Goal: Information Seeking & Learning: Check status

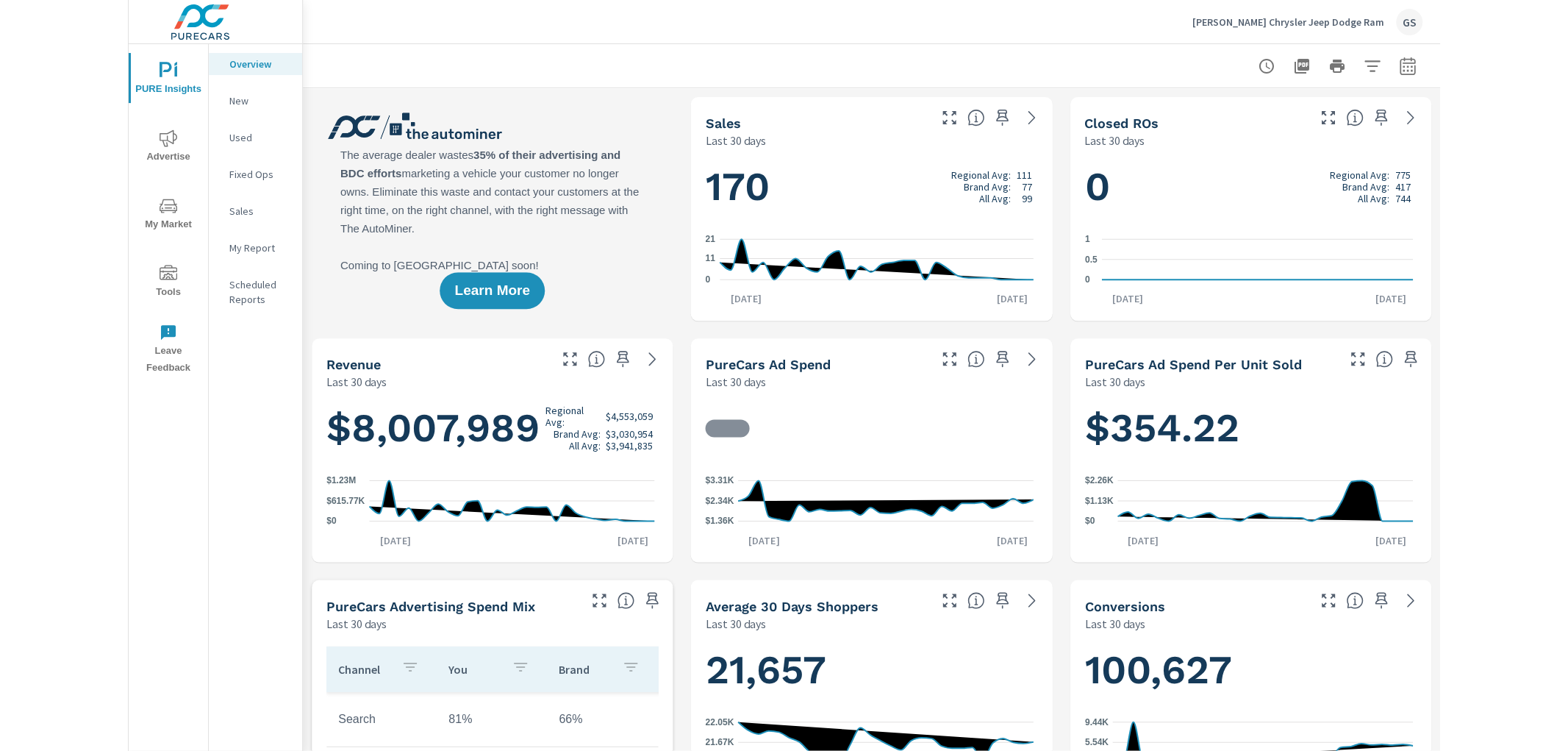
scroll to position [1, 0]
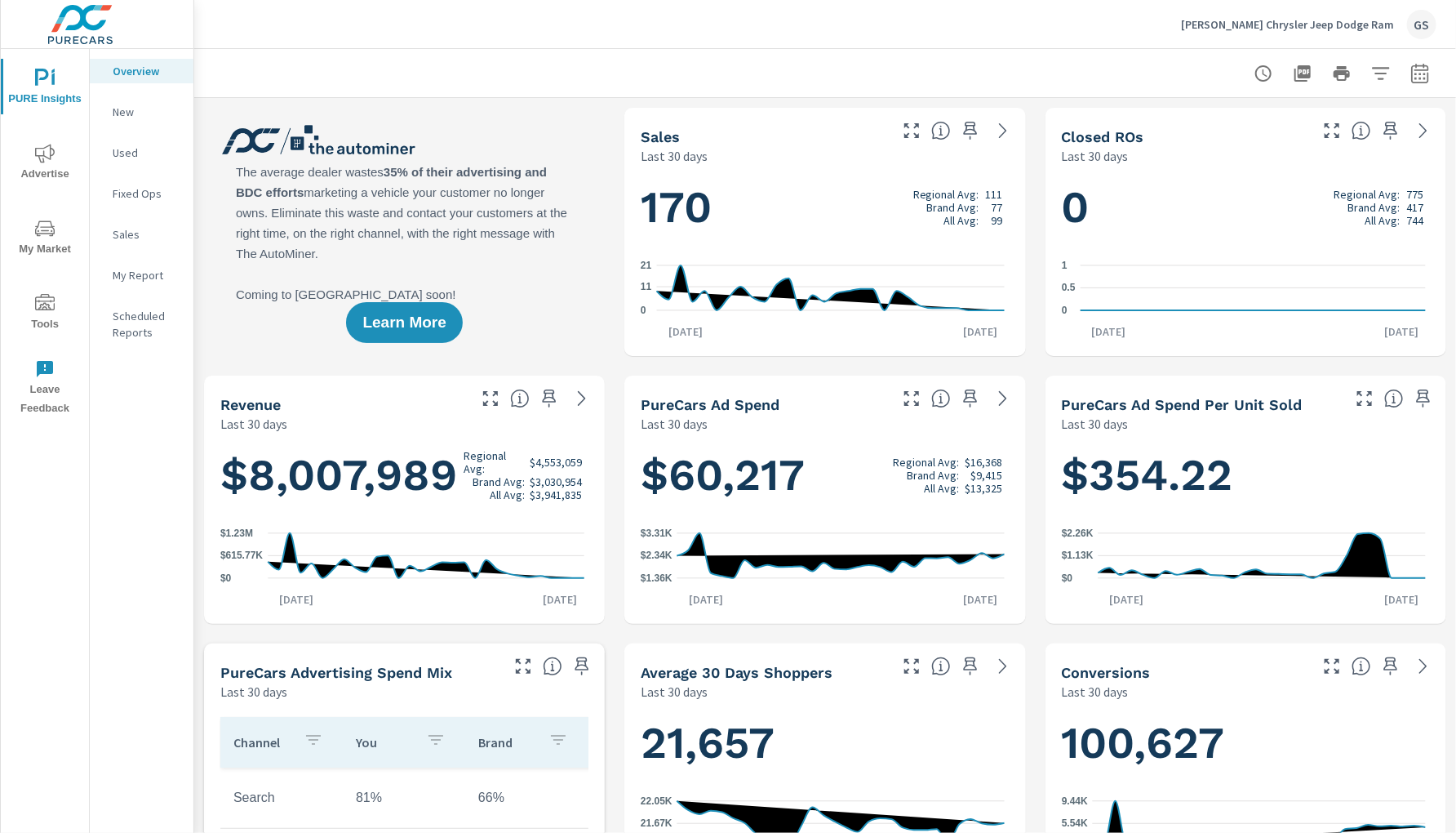
click at [41, 149] on icon "nav menu" at bounding box center [44, 153] width 20 height 20
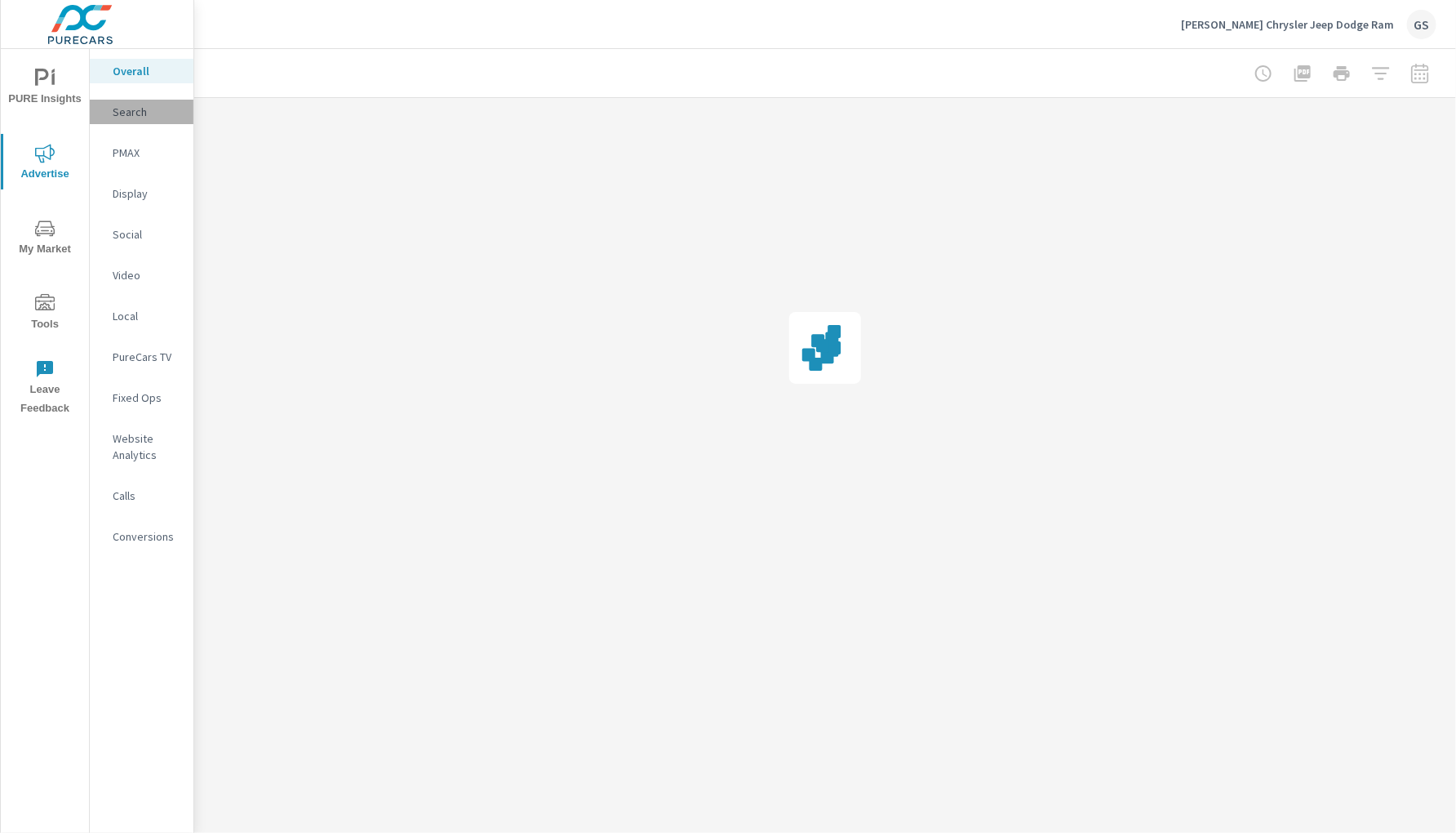
click at [131, 115] on p "Search" at bounding box center [146, 111] width 67 height 16
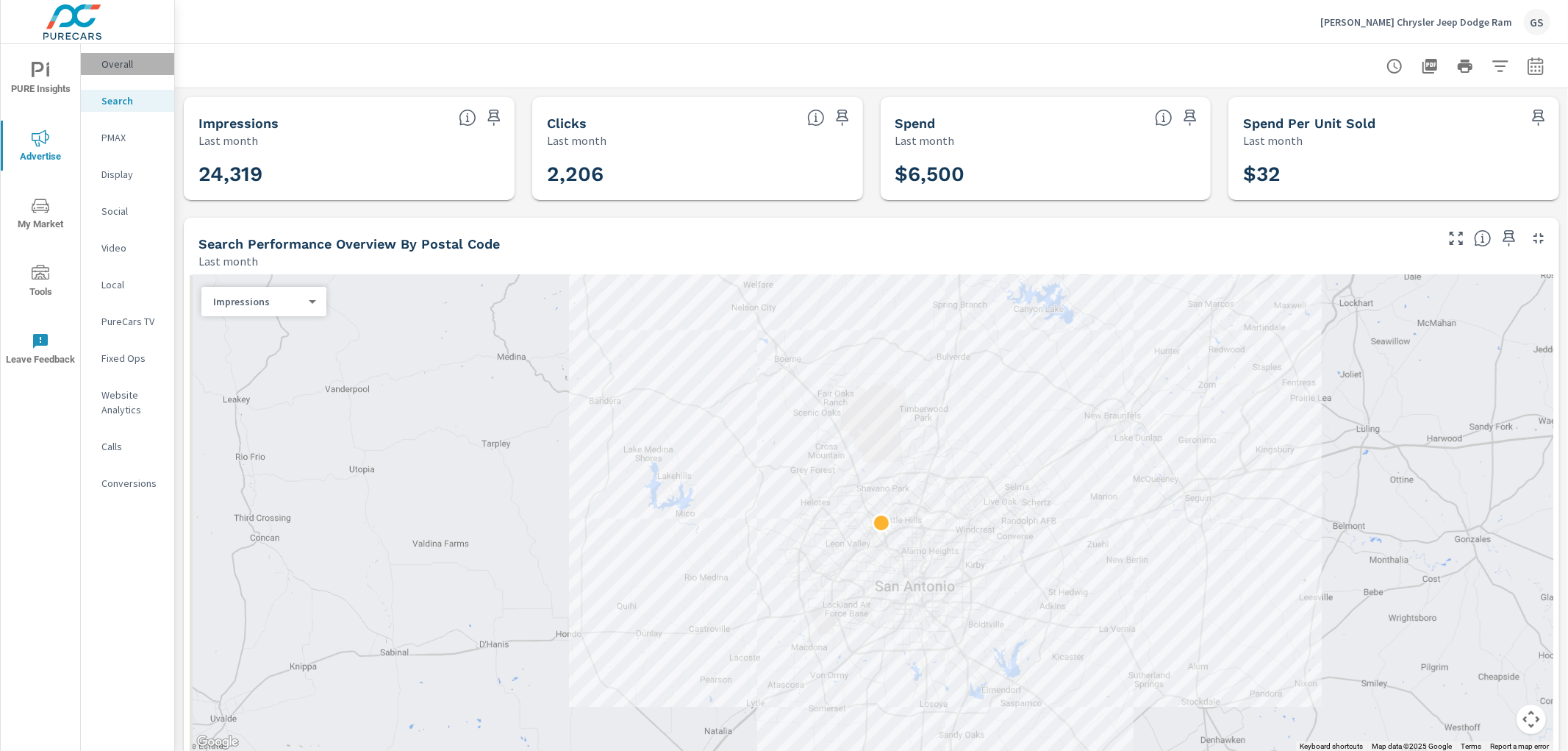
click at [118, 64] on p "Overall" at bounding box center [131, 64] width 61 height 15
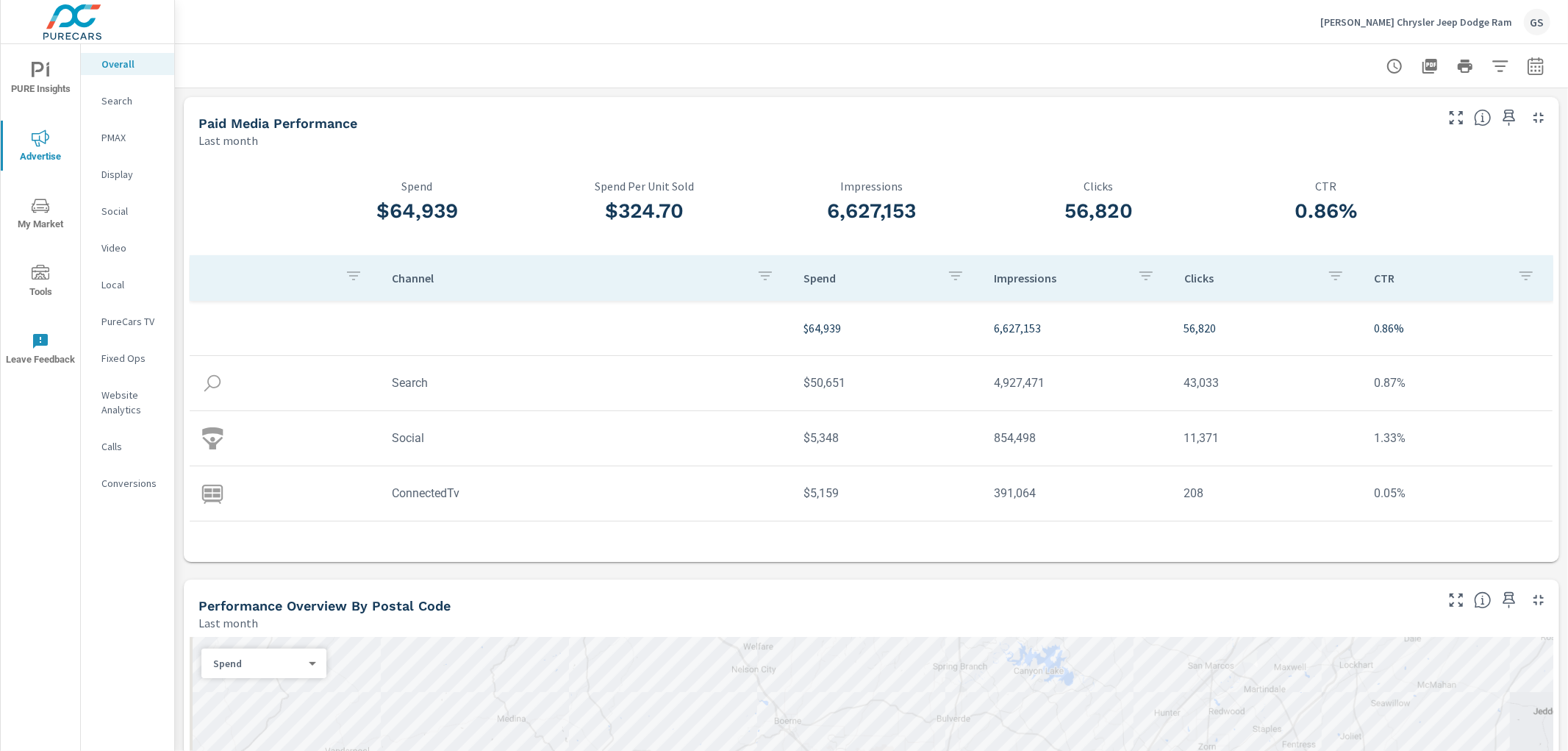
click at [1310, 62] on icon "button" at bounding box center [1535, 65] width 15 height 18
drag, startPoint x: 1465, startPoint y: 212, endPoint x: 1463, endPoint y: 142, distance: 70.0
click at [1310, 148] on div "Date Range Custom [DATE] Last week Last 7 days Last 14 days Last 30 days Last 4…" at bounding box center [1418, 160] width 206 height 137
click at [1310, 142] on div "Custom [DATE] Last week Last 7 days Last 14 days Last 30 days Last 45 days Last…" at bounding box center [1406, 128] width 158 height 42
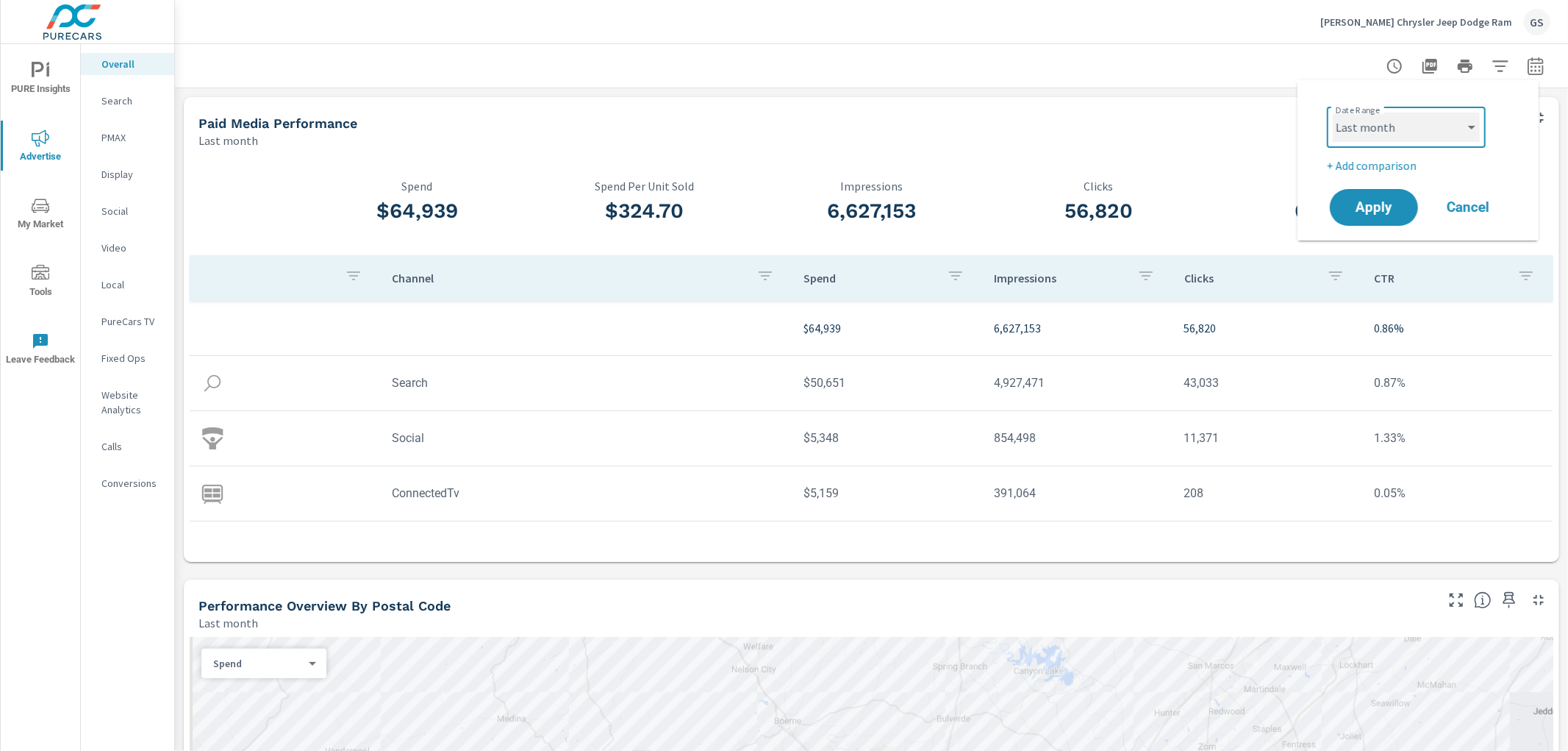
click at [1310, 122] on select "Custom [DATE] Last week Last 7 days Last 14 days Last 30 days Last 45 days Last…" at bounding box center [1406, 127] width 147 height 29
click at [1310, 112] on select "Custom [DATE] Last week Last 7 days Last 14 days Last 30 days Last 45 days Last…" at bounding box center [1406, 127] width 147 height 29
select select "Month to date"
click at [1310, 204] on span "Apply" at bounding box center [1373, 208] width 60 height 14
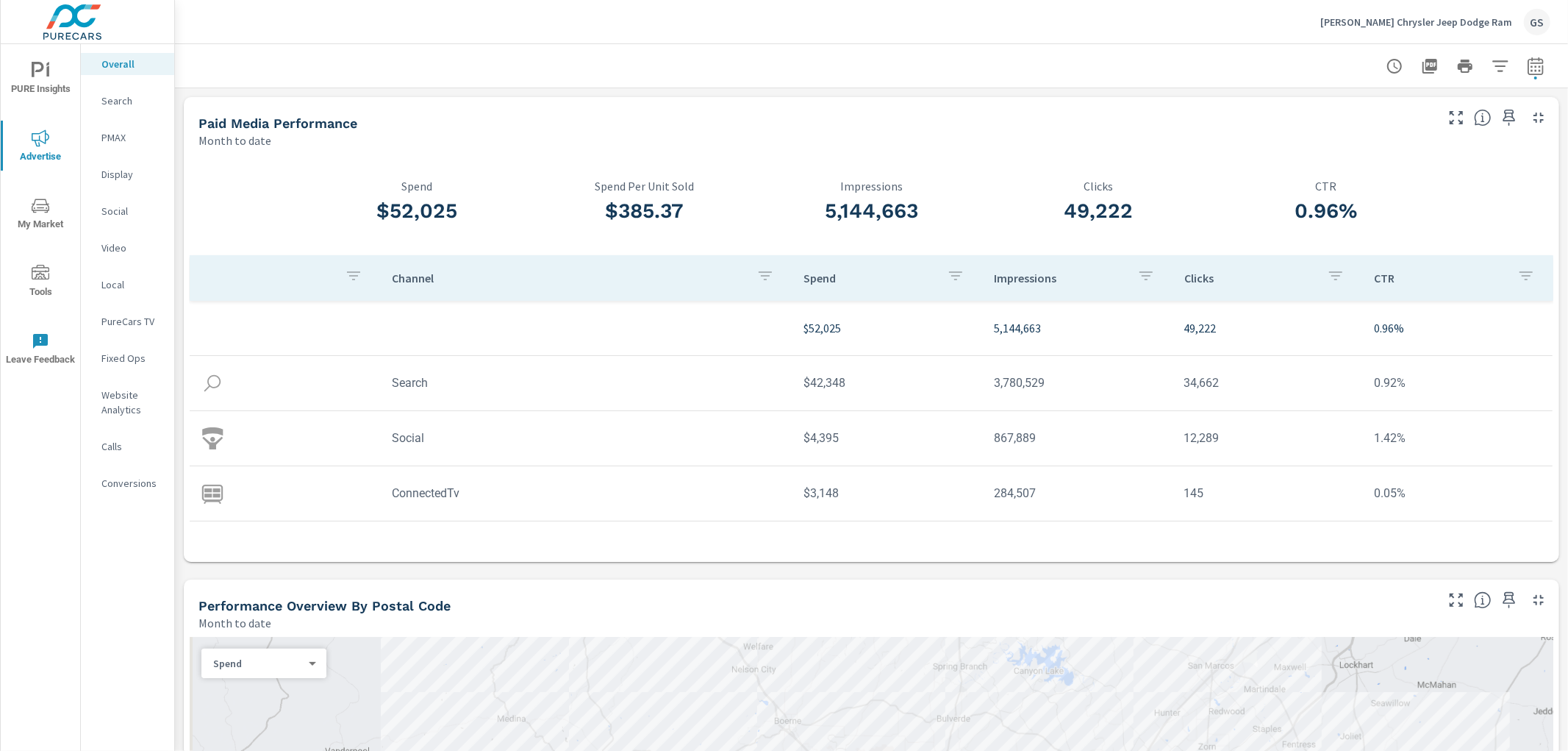
click at [1310, 21] on p "[PERSON_NAME] Chrysler Jeep Dodge Ram" at bounding box center [1415, 22] width 191 height 13
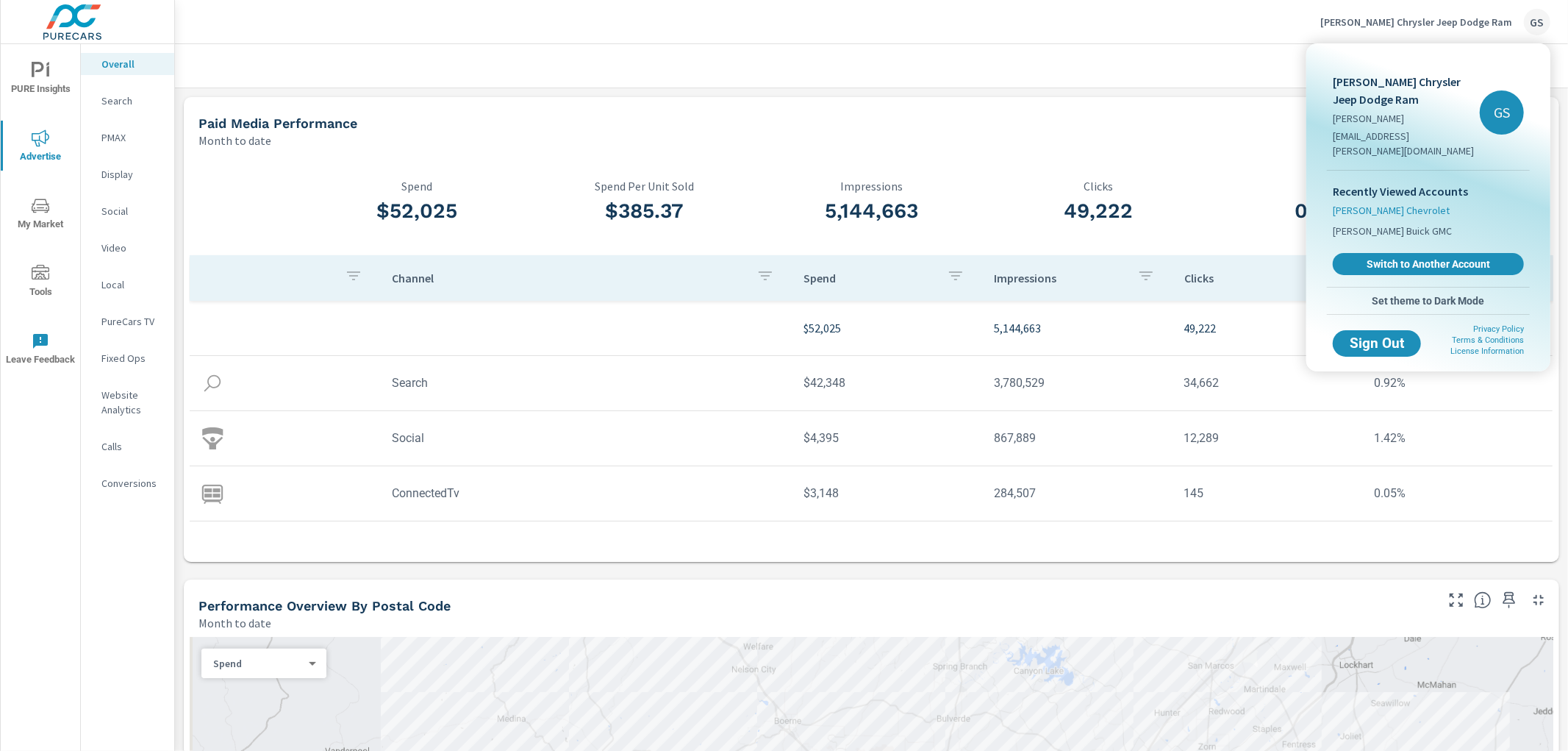
click at [1310, 203] on span "[PERSON_NAME] Chevrolet" at bounding box center [1391, 210] width 117 height 15
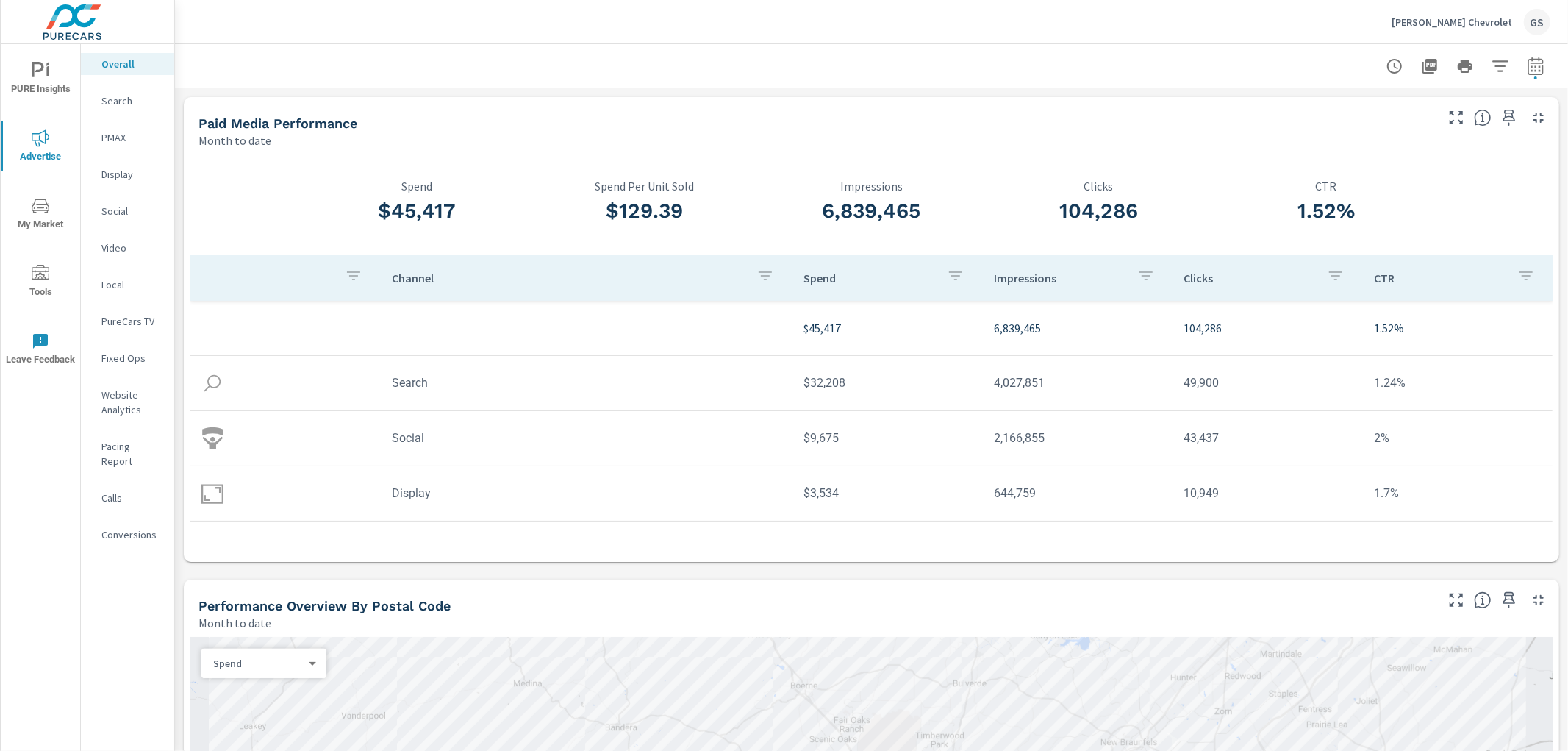
click at [1310, 65] on icon "button" at bounding box center [1535, 65] width 15 height 18
select select "Month to date"
click at [1310, 202] on span "Cancel" at bounding box center [1467, 207] width 58 height 13
click at [1310, 25] on p "[PERSON_NAME] Chevrolet" at bounding box center [1451, 22] width 121 height 13
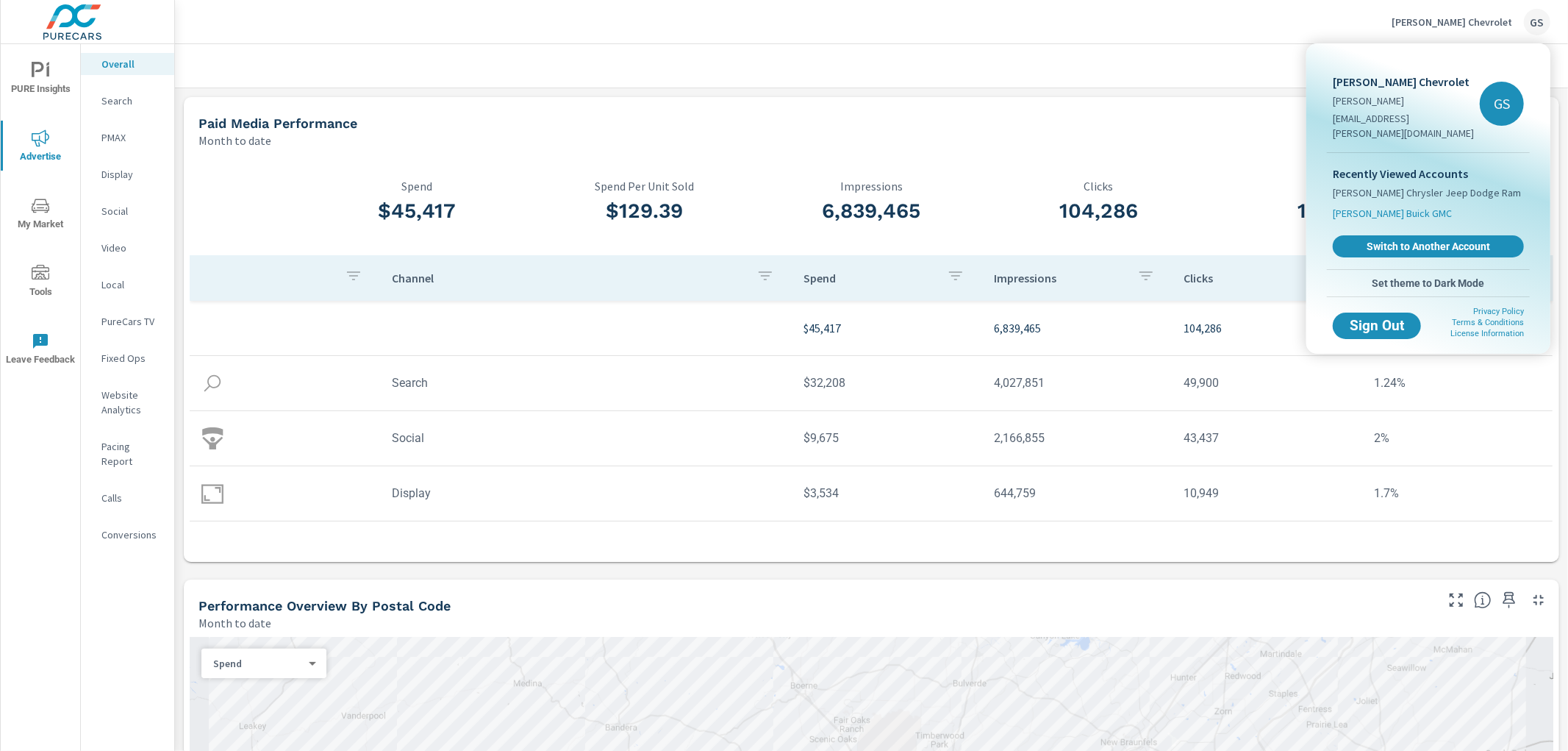
click at [1310, 206] on span "[PERSON_NAME] Buick GMC" at bounding box center [1392, 213] width 119 height 15
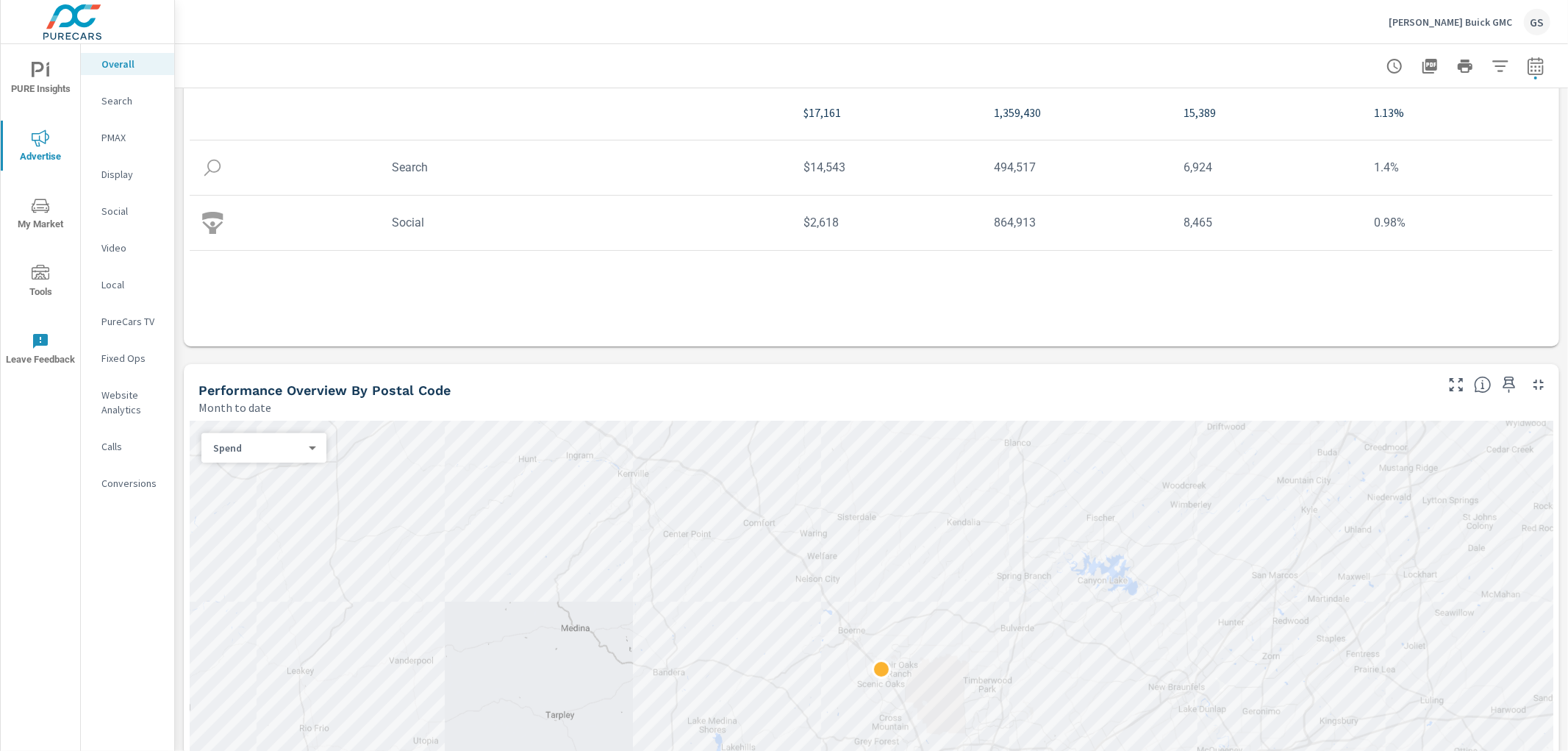
scroll to position [245, 0]
